Goal: Task Accomplishment & Management: Manage account settings

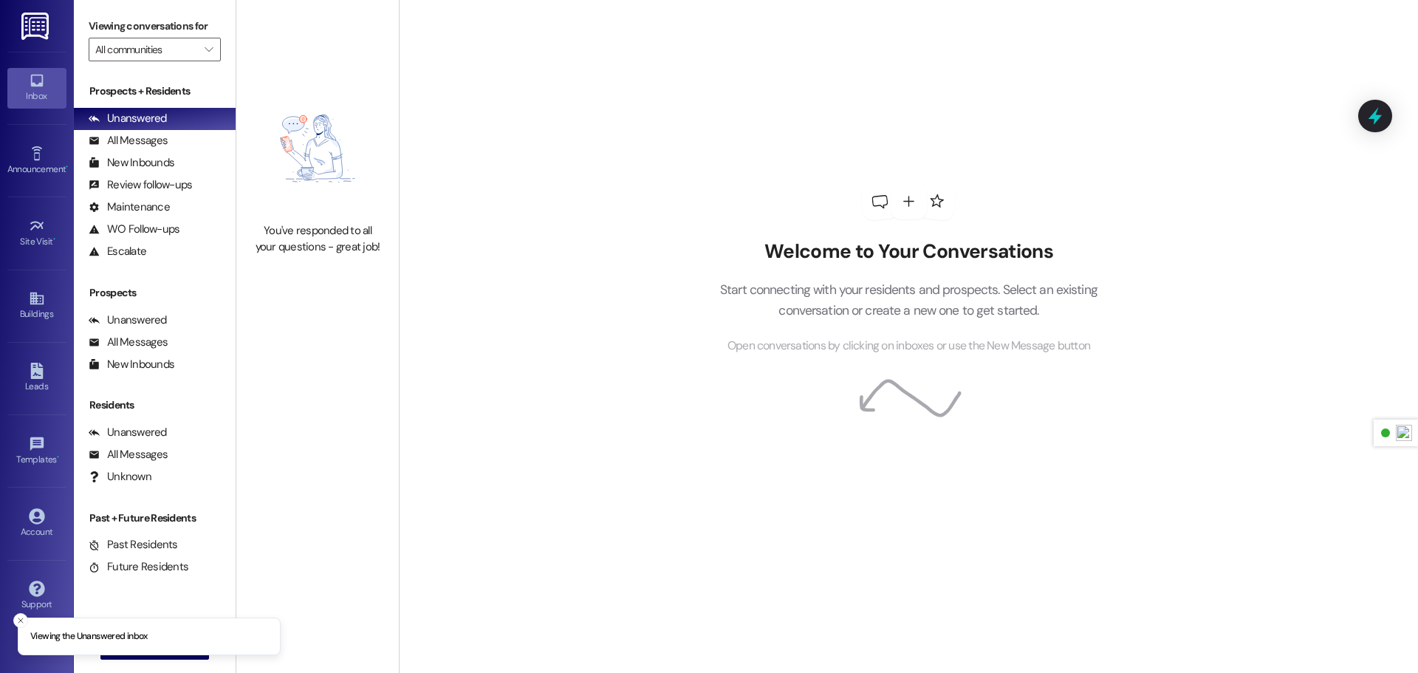
click at [50, 31] on img at bounding box center [36, 26] width 30 height 27
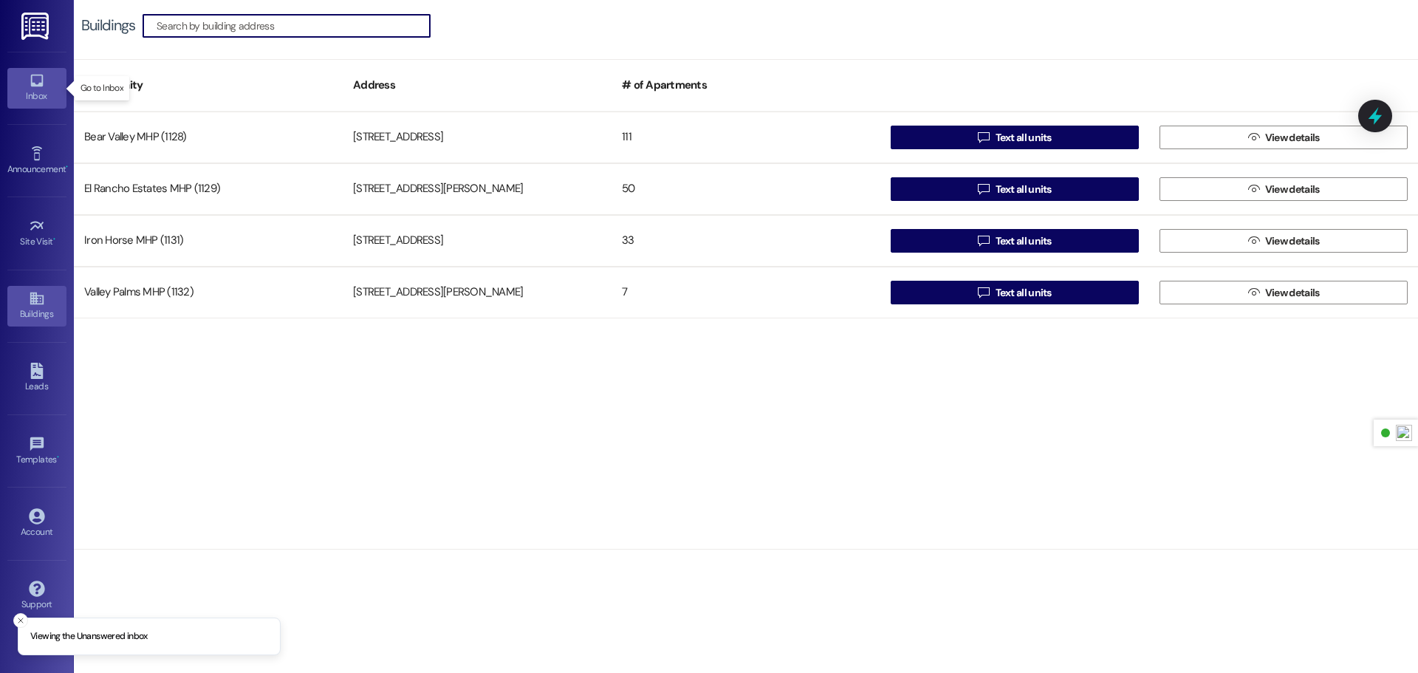
click at [42, 78] on icon at bounding box center [36, 81] width 13 height 13
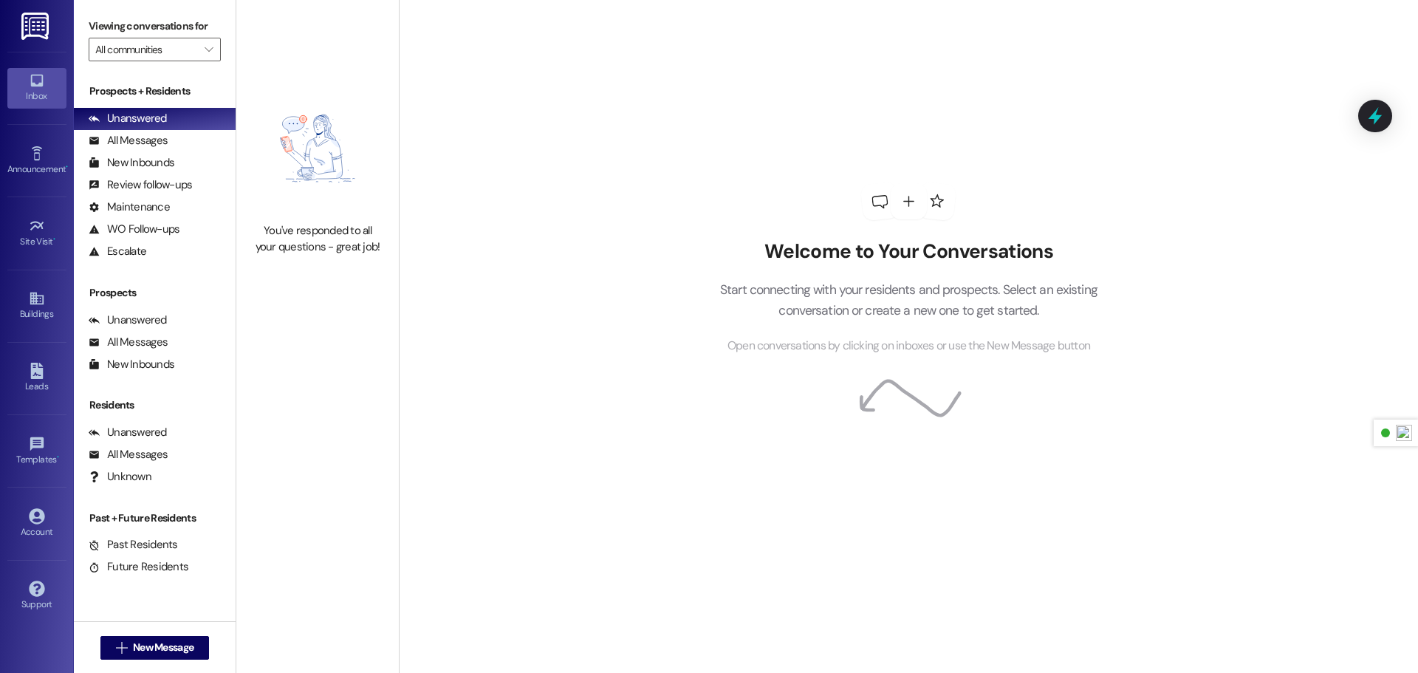
click at [48, 42] on link at bounding box center [36, 26] width 47 height 52
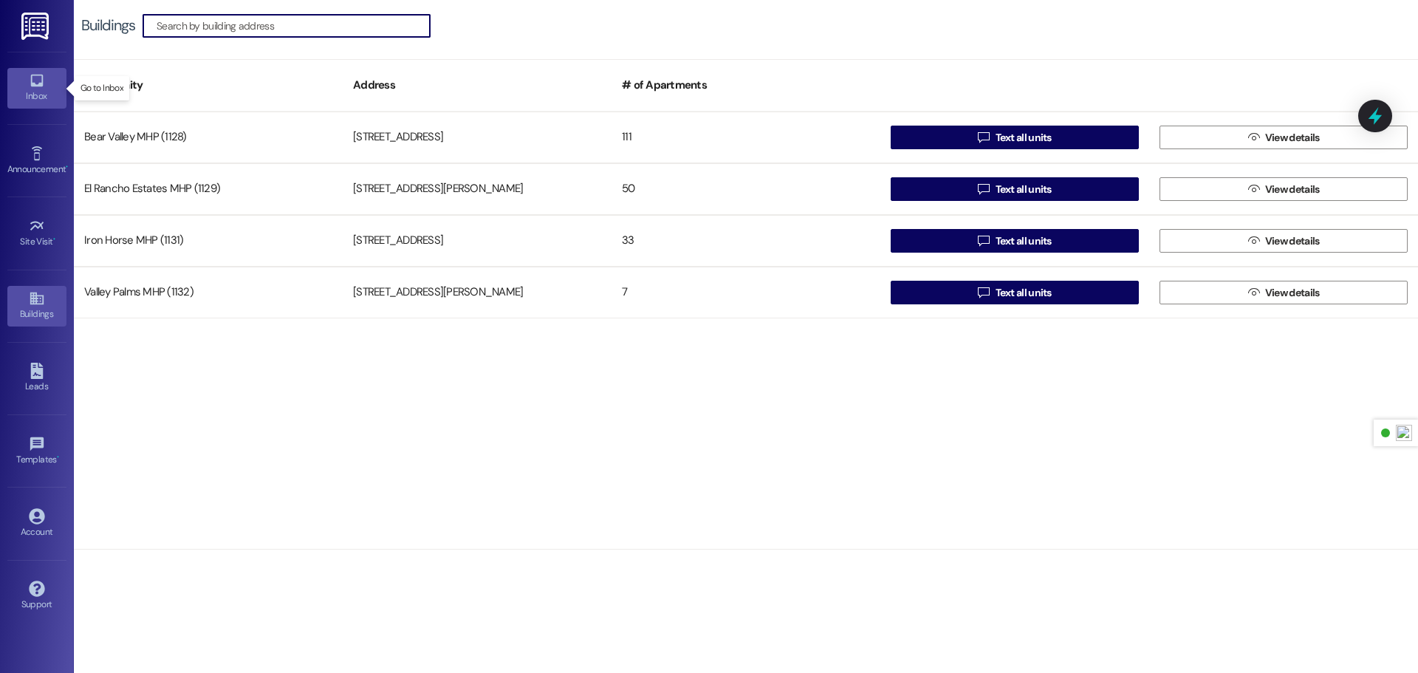
click at [41, 72] on icon at bounding box center [37, 80] width 16 height 16
